Goal: Task Accomplishment & Management: Use online tool/utility

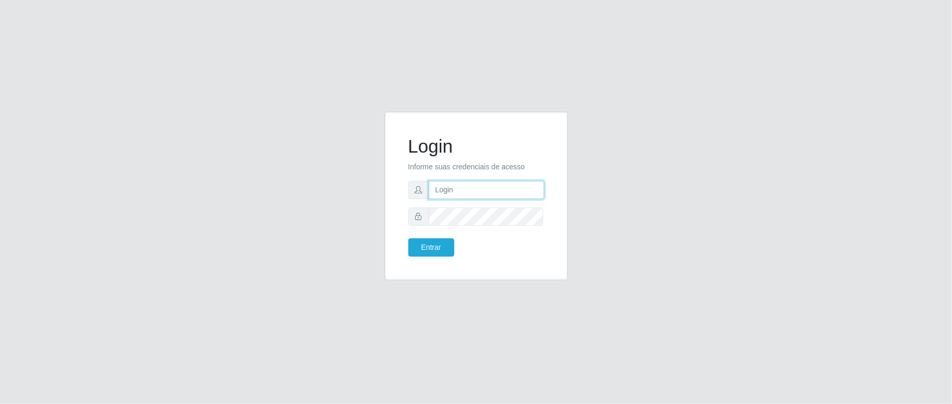
click at [446, 188] on input "text" at bounding box center [485, 190] width 115 height 18
type input "[PERSON_NAME]"
click at [446, 245] on button "Entrar" at bounding box center [431, 247] width 46 height 18
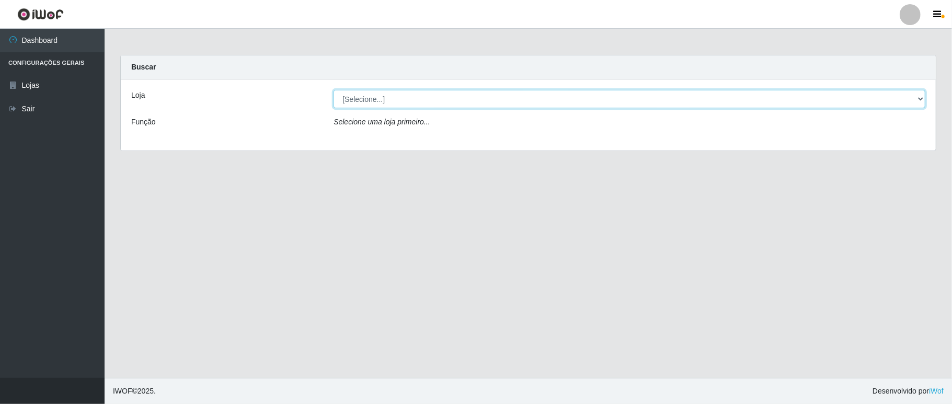
click at [442, 99] on select "[Selecione...] Ideal - Conceição" at bounding box center [628, 99] width 591 height 18
select select "231"
click at [333, 90] on select "[Selecione...] Ideal - Conceição" at bounding box center [628, 99] width 591 height 18
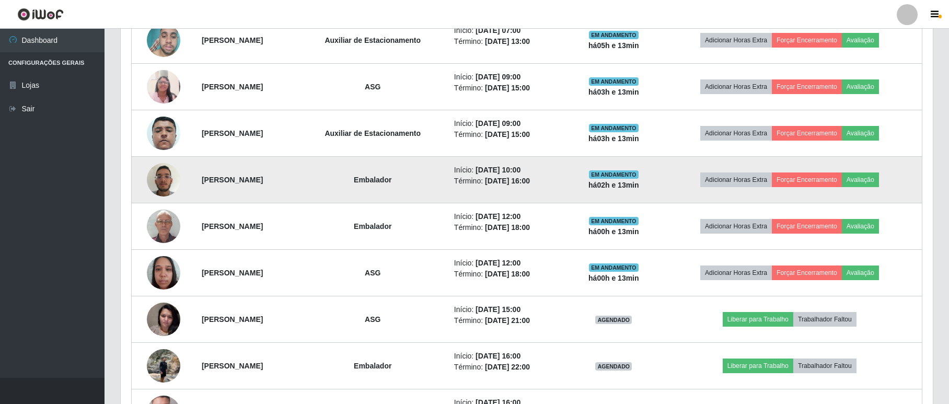
scroll to position [348, 0]
